Goal: Task Accomplishment & Management: Manage account settings

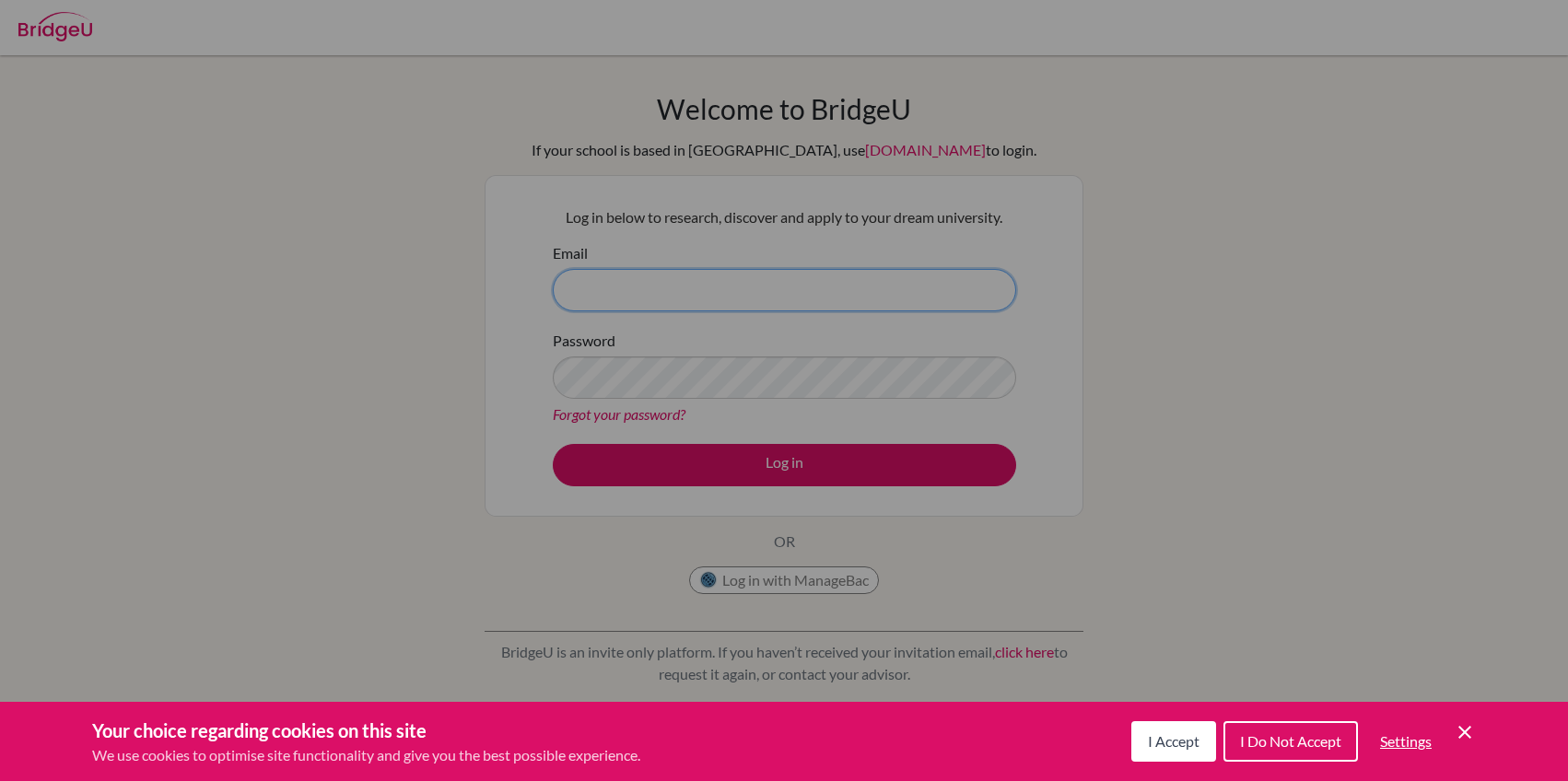
type input "[PERSON_NAME][EMAIL_ADDRESS][PERSON_NAME][DOMAIN_NAME]"
click at [1173, 733] on span "I Accept" at bounding box center [1173, 740] width 52 height 18
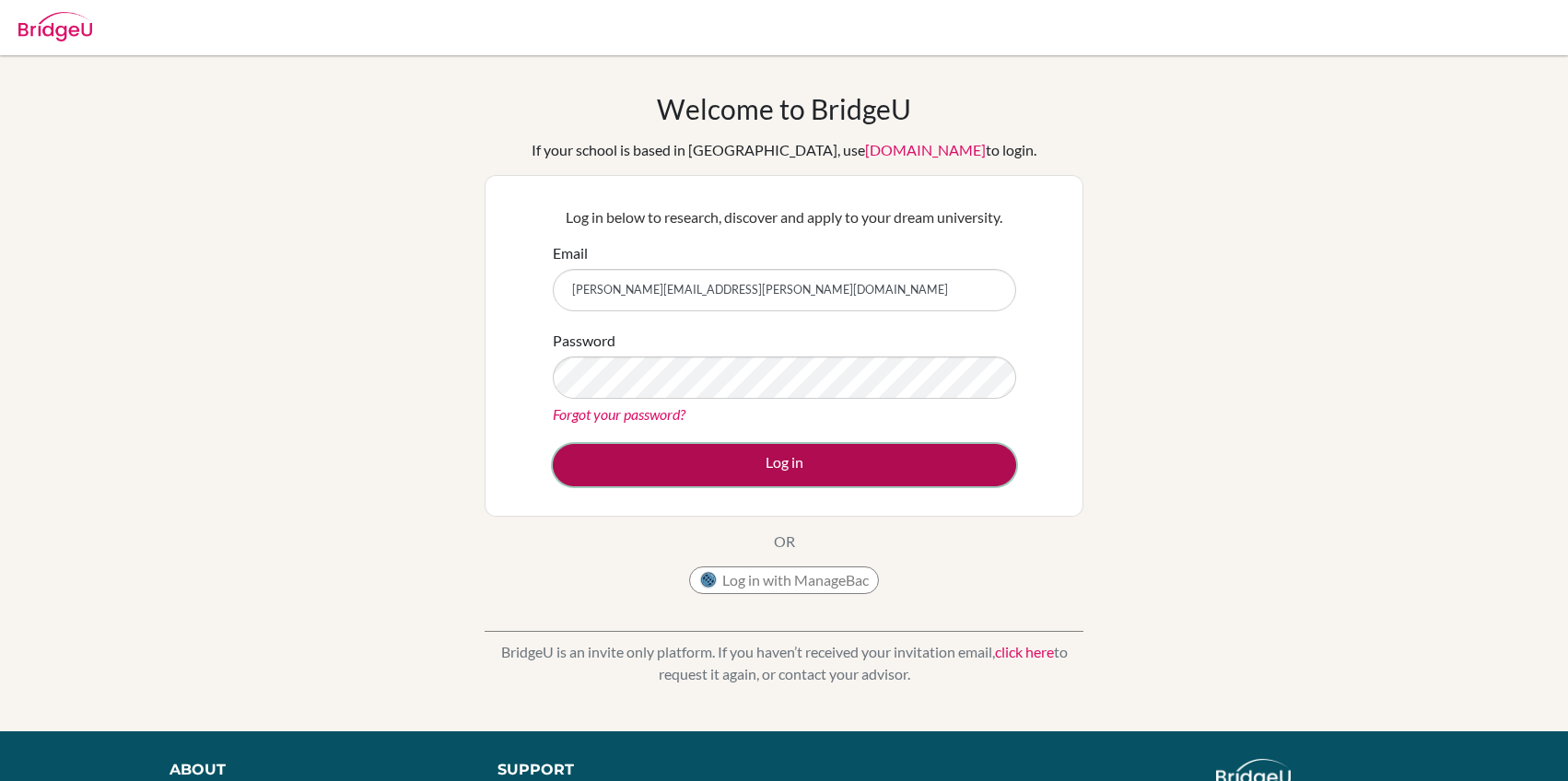
click at [758, 459] on button "Log in" at bounding box center [784, 466] width 464 height 42
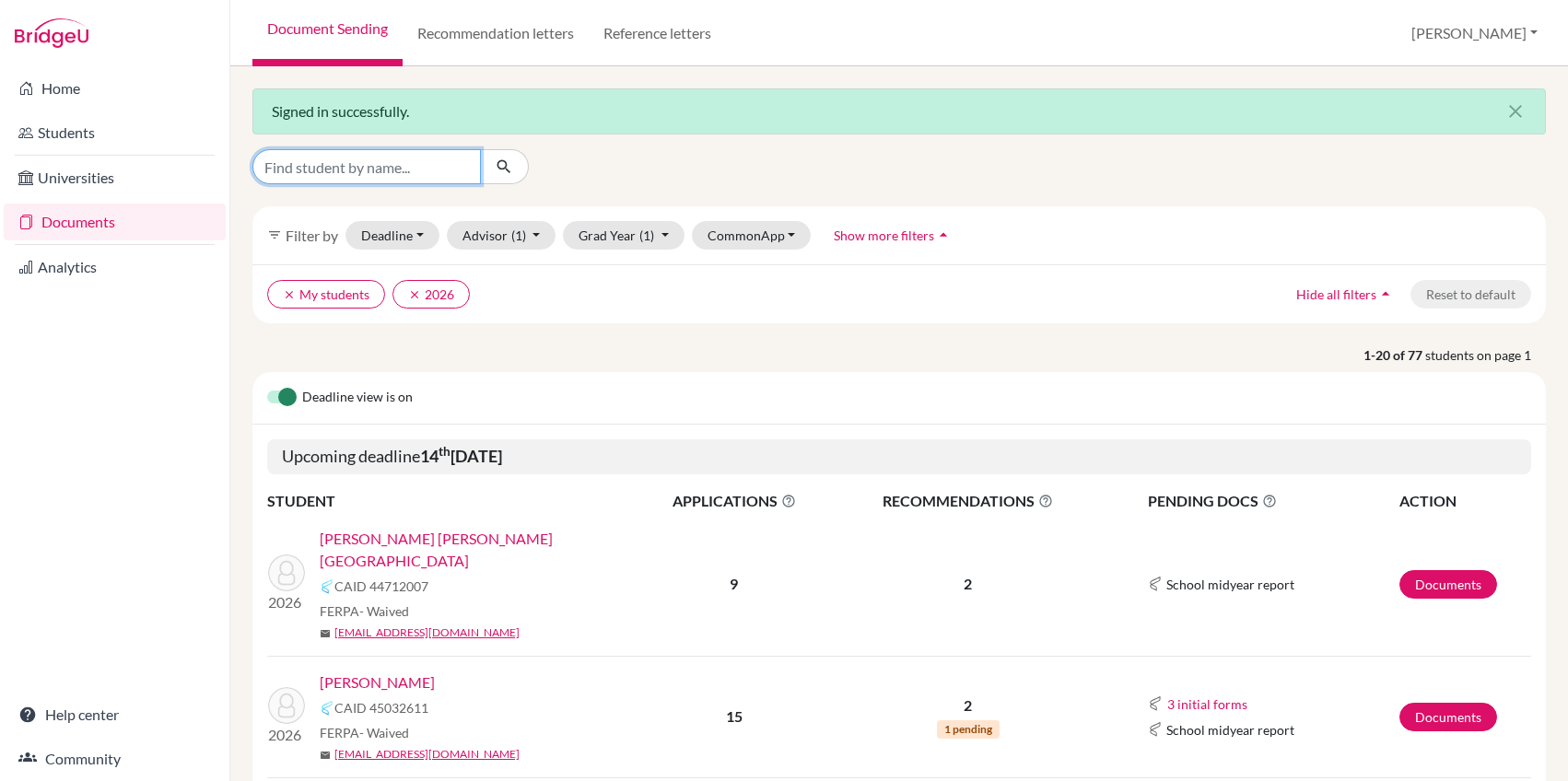
click at [359, 164] on input "Find student by name..." at bounding box center [367, 167] width 229 height 35
type input "a"
type input "balat"
click button "submit" at bounding box center [504, 167] width 49 height 35
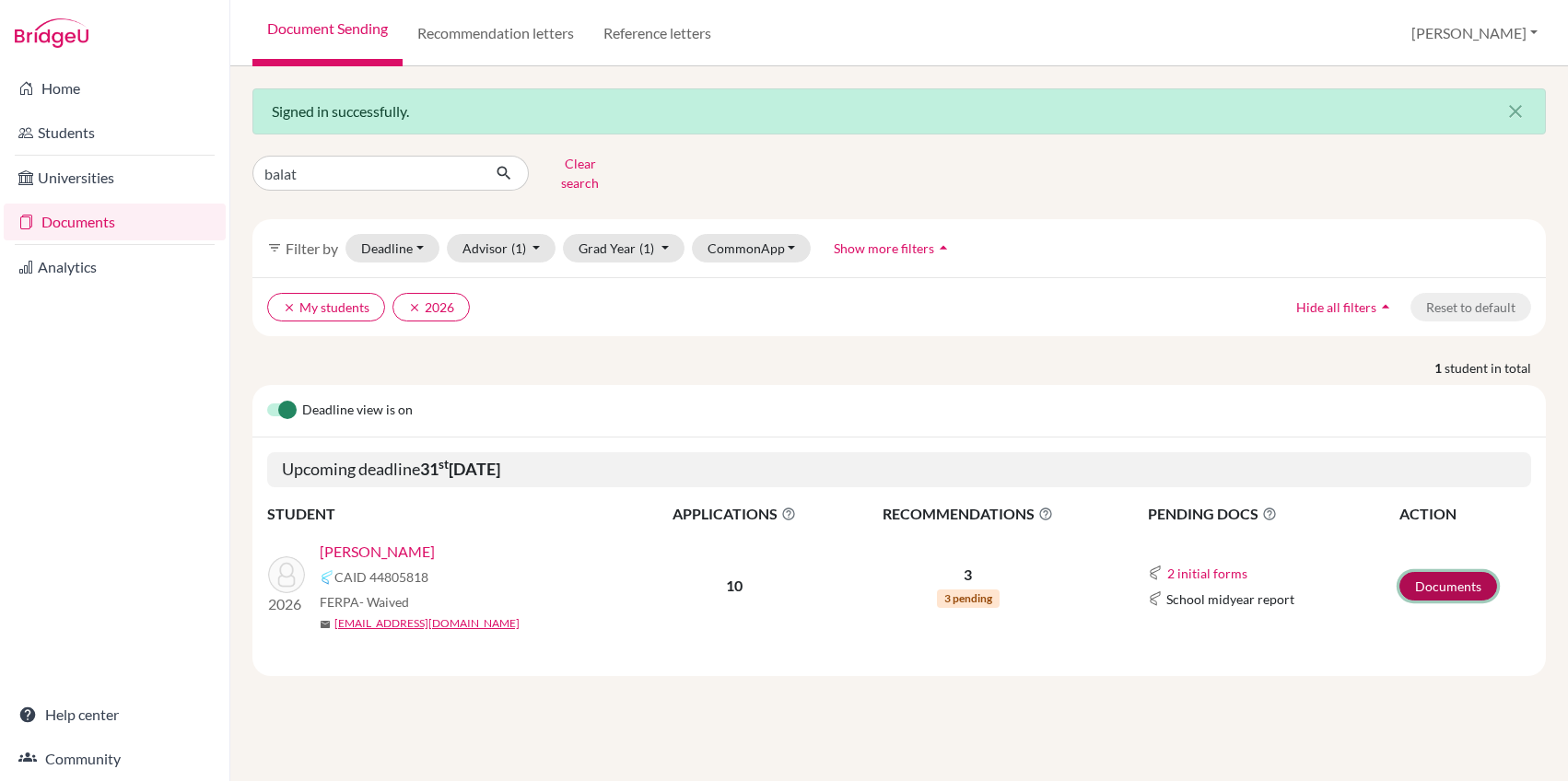
click at [1461, 573] on link "Documents" at bounding box center [1448, 586] width 98 height 29
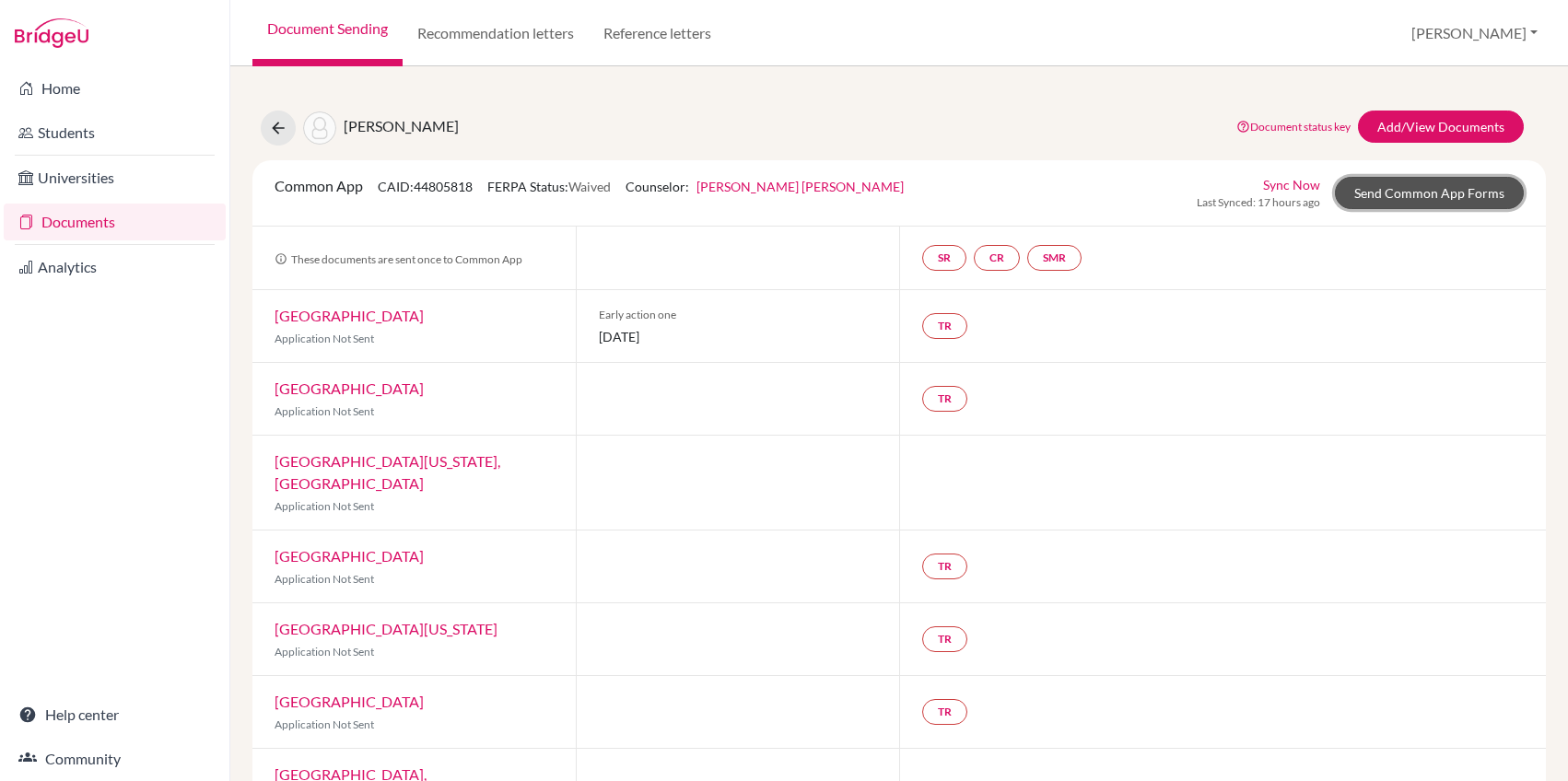
click at [1389, 198] on link "Send Common App Forms" at bounding box center [1429, 193] width 189 height 32
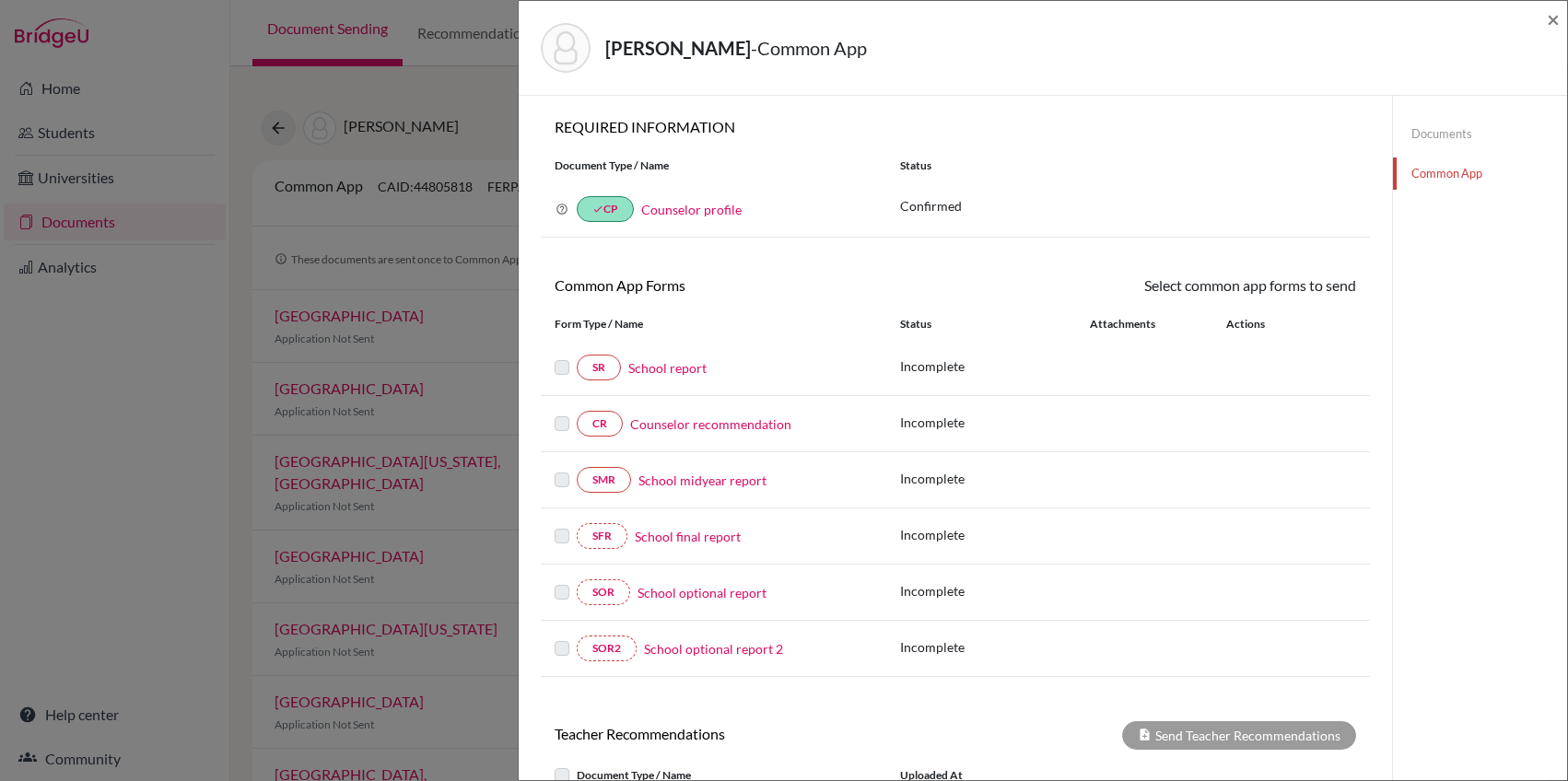
click at [1434, 136] on link "Documents" at bounding box center [1480, 134] width 174 height 32
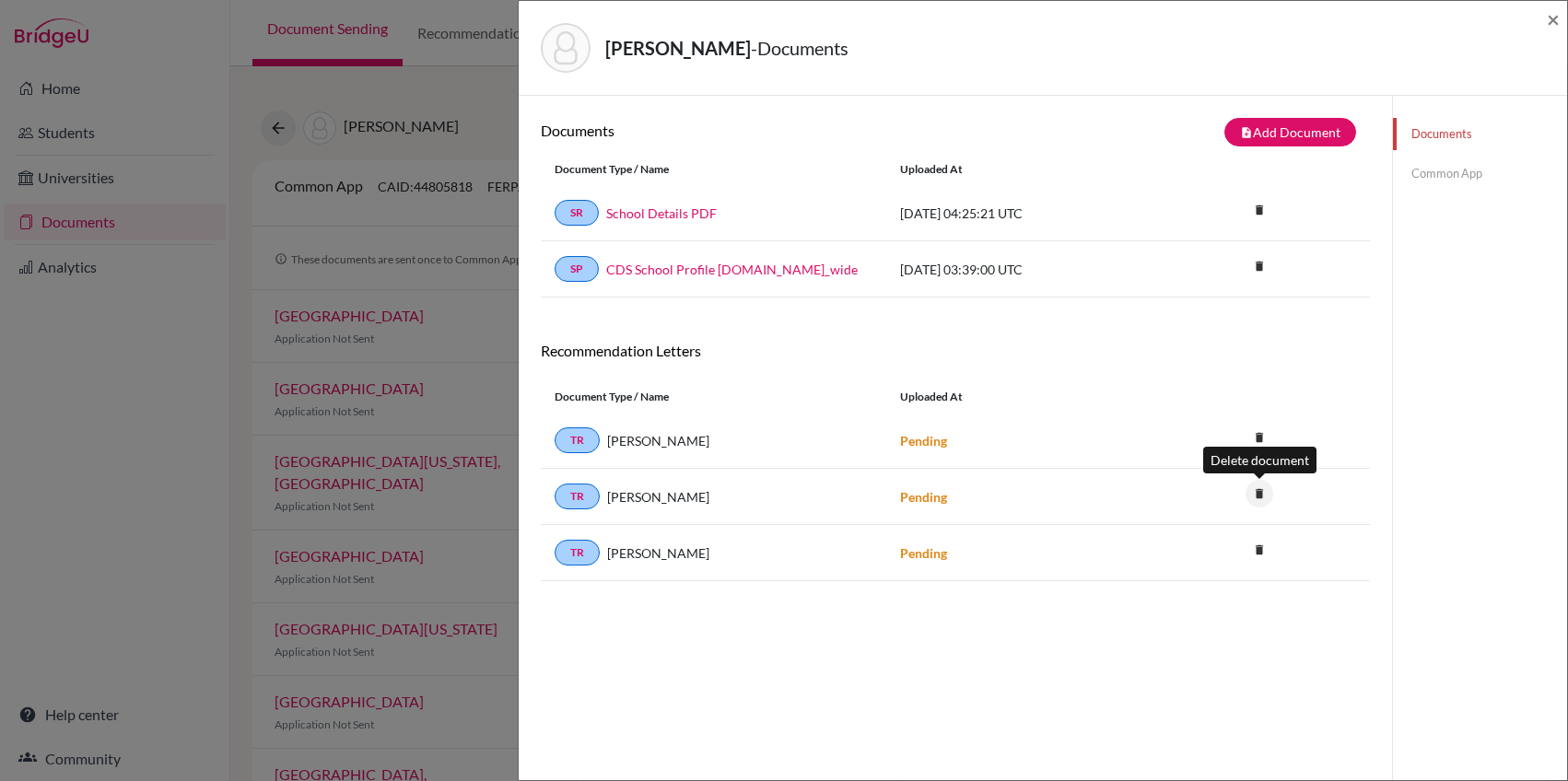
click at [1256, 492] on icon "delete" at bounding box center [1259, 494] width 28 height 28
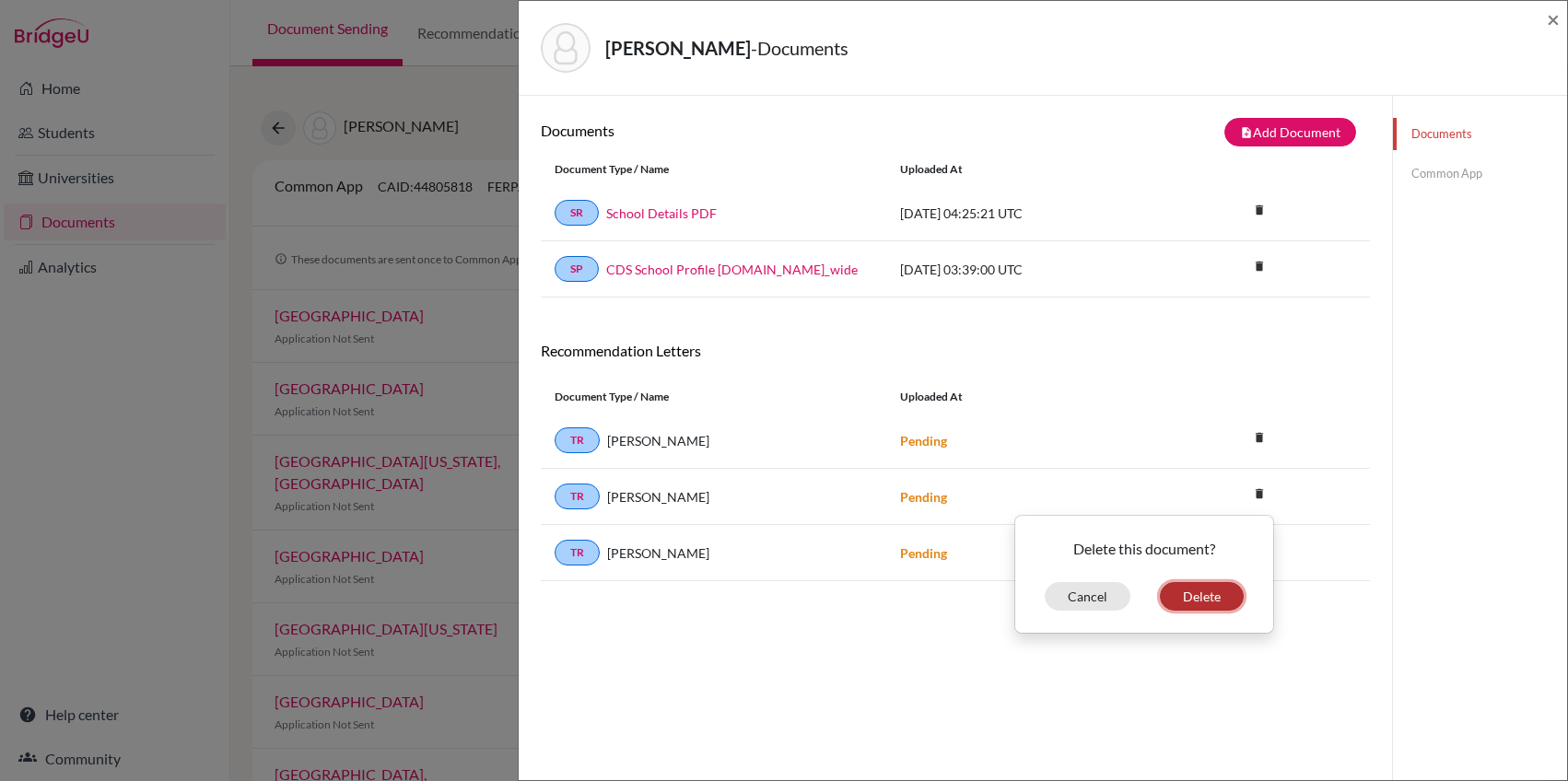
click at [1195, 592] on button "Delete" at bounding box center [1201, 597] width 84 height 29
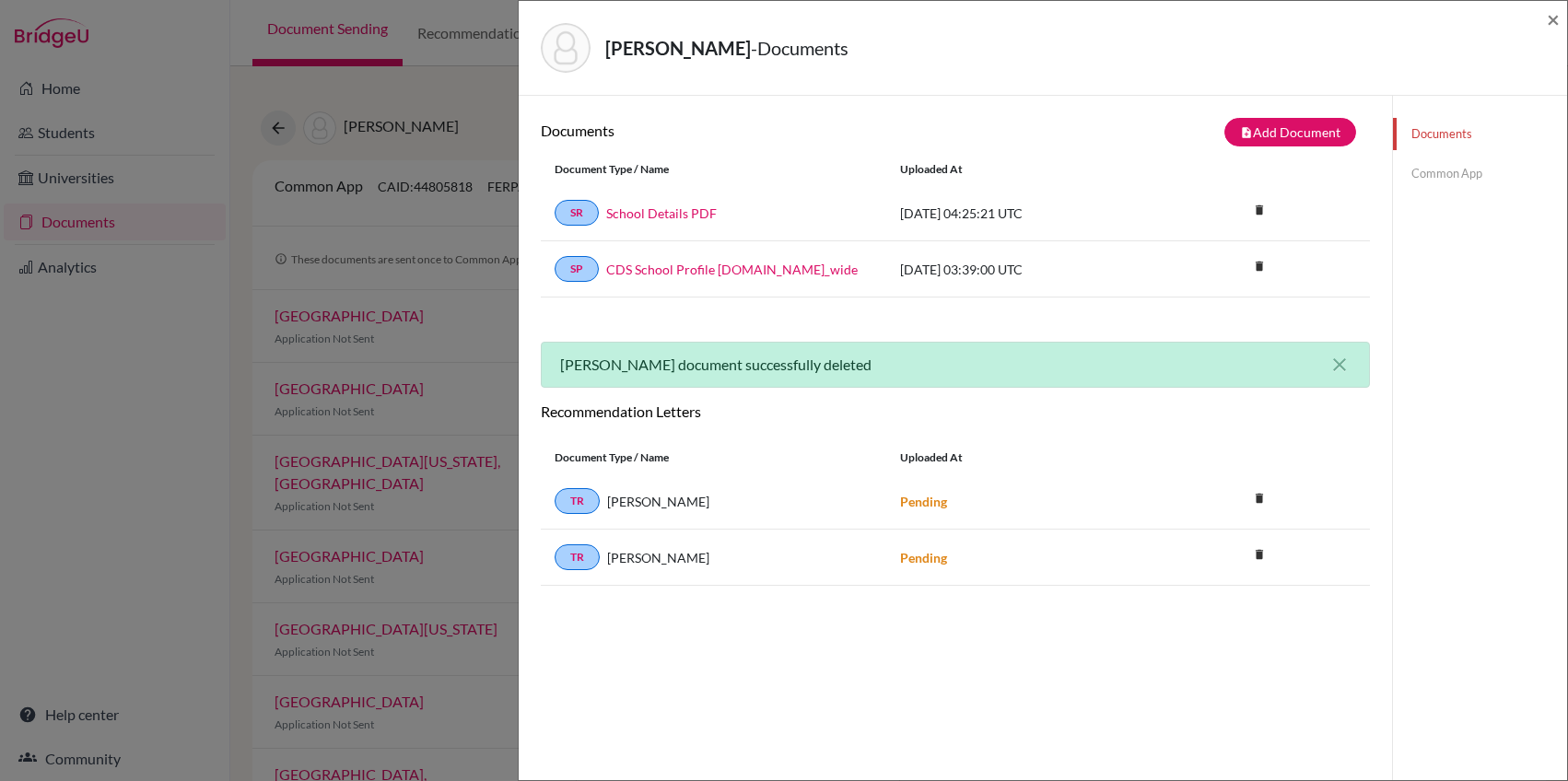
click at [1455, 179] on link "Common App" at bounding box center [1480, 173] width 174 height 32
